Goal: Navigation & Orientation: Find specific page/section

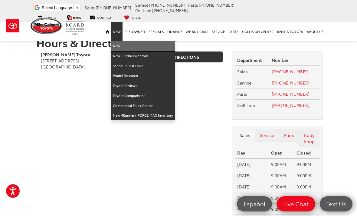
click at [119, 46] on link "New" at bounding box center [143, 46] width 64 height 10
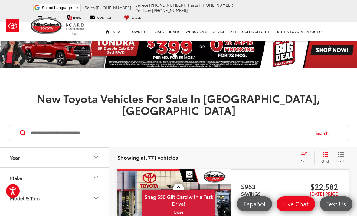
scroll to position [3, 0]
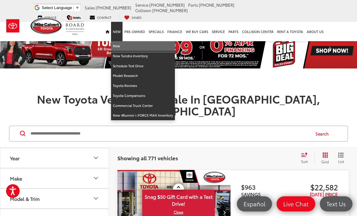
click at [120, 43] on link "New" at bounding box center [143, 46] width 64 height 10
